Goal: Find specific page/section: Find specific page/section

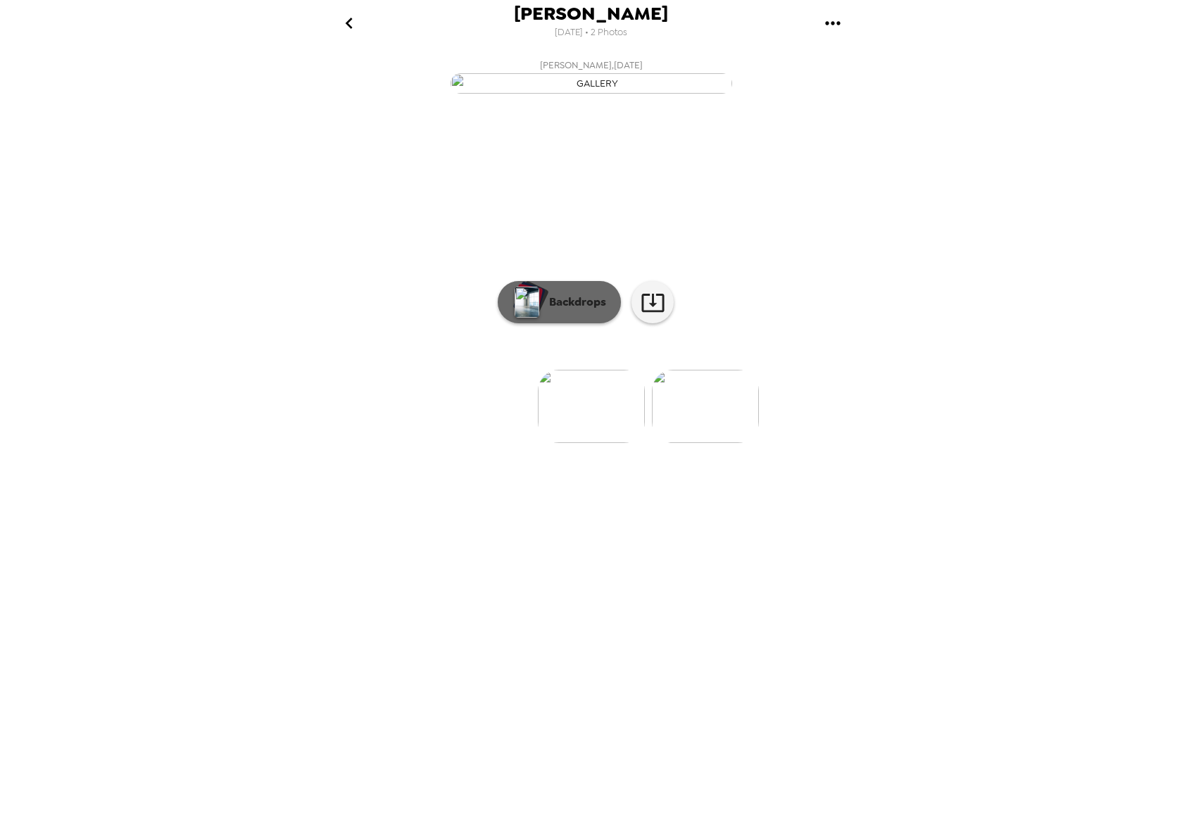
click at [586, 310] on p "Backdrops" at bounding box center [574, 302] width 64 height 17
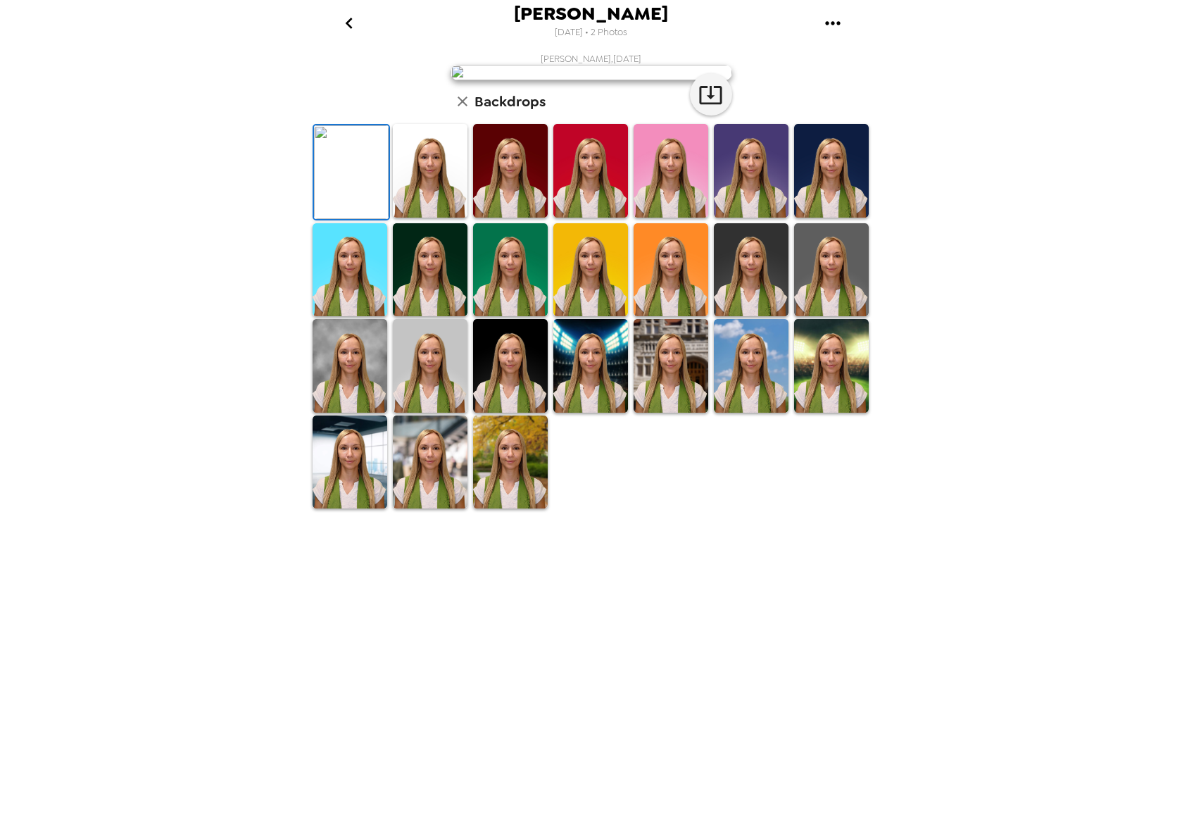
scroll to position [11, 0]
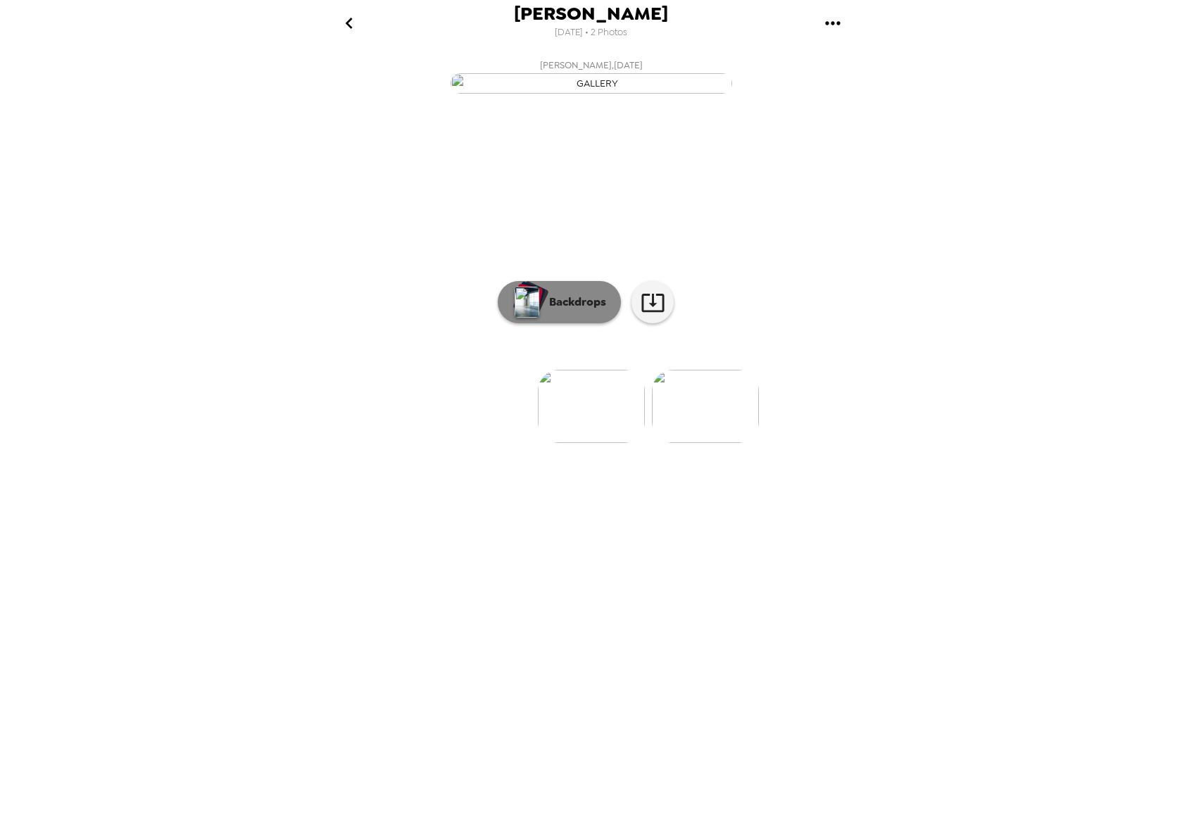
click at [567, 310] on p "Backdrops" at bounding box center [574, 302] width 64 height 17
